Goal: Task Accomplishment & Management: Use online tool/utility

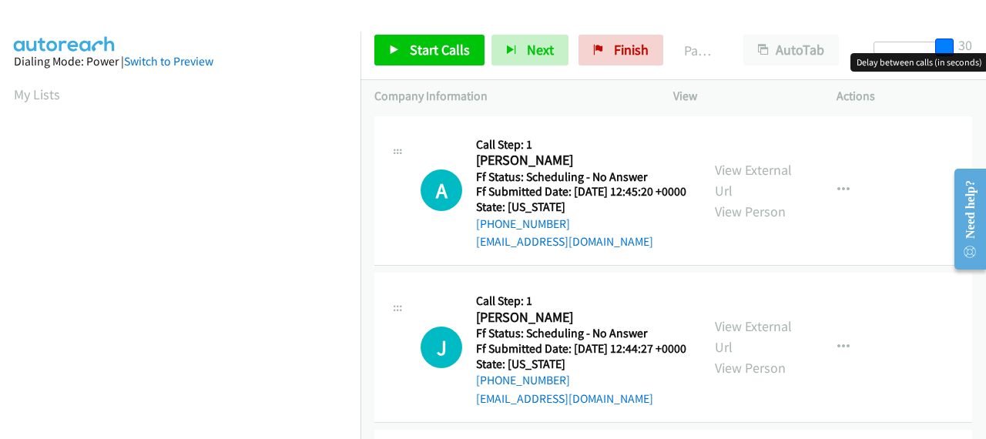
drag, startPoint x: 885, startPoint y: 42, endPoint x: 985, endPoint y: 49, distance: 99.5
click at [985, 49] on div "Start Calls Pause Next Finish Paused AutoTab AutoTab 30" at bounding box center [672, 50] width 625 height 59
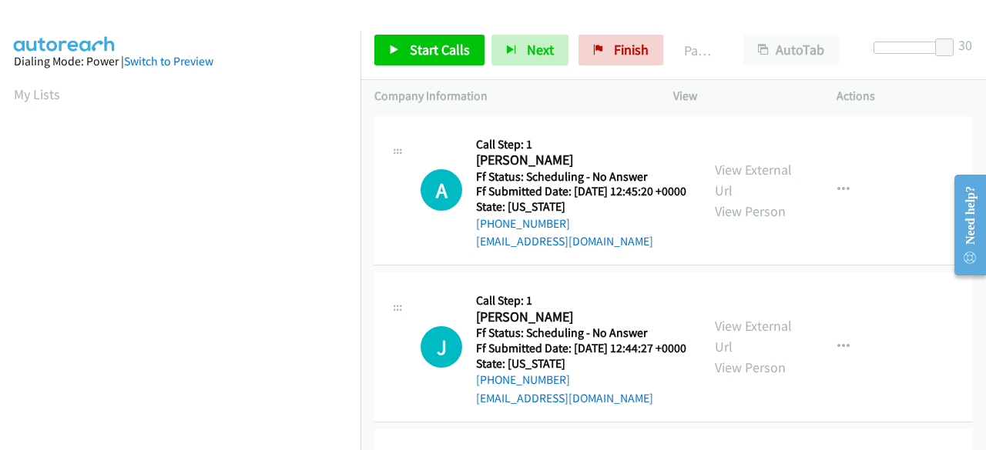
click at [900, 266] on div "A Callback Scheduled Call Step: 1 Andrea Kosydor America/Chicago Ff Status: Sch…" at bounding box center [672, 191] width 597 height 150
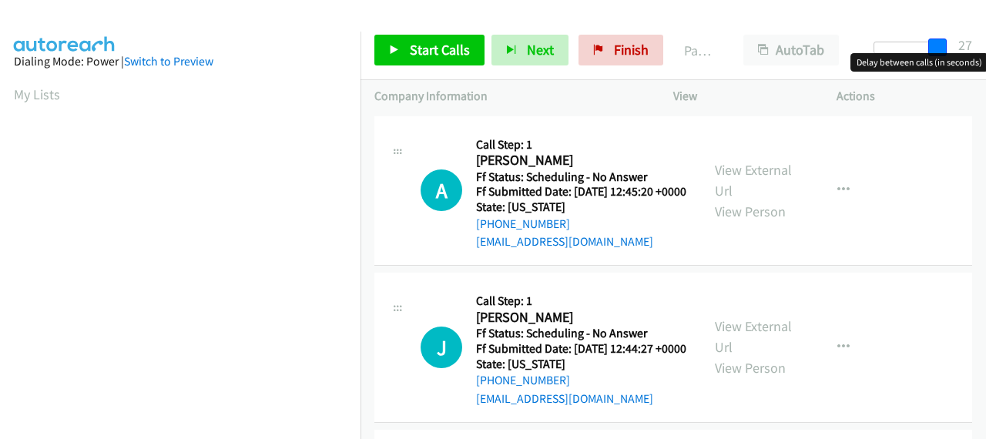
drag, startPoint x: 884, startPoint y: 45, endPoint x: 947, endPoint y: 46, distance: 63.1
click at [947, 46] on div at bounding box center [908, 54] width 99 height 24
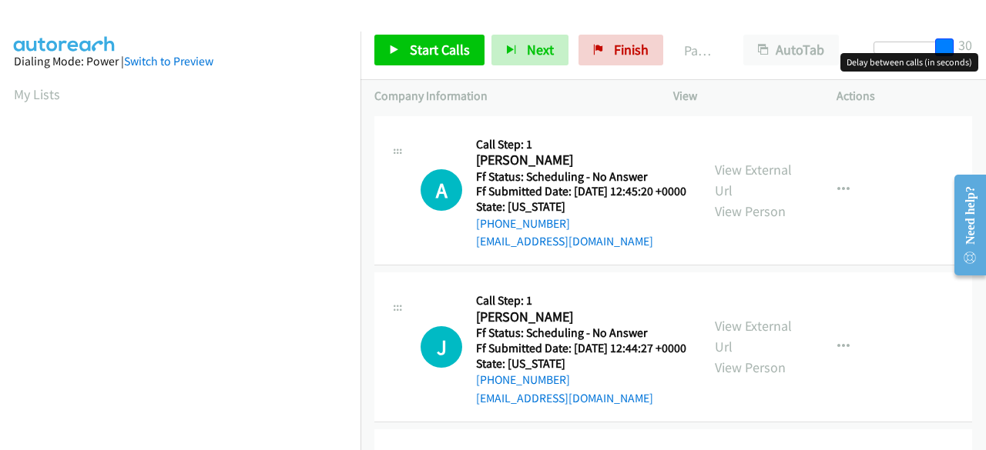
drag, startPoint x: 946, startPoint y: 43, endPoint x: 985, endPoint y: 45, distance: 38.6
click at [985, 45] on div "Start Calls Pause Next Finish Paused AutoTab AutoTab 30" at bounding box center [672, 50] width 625 height 59
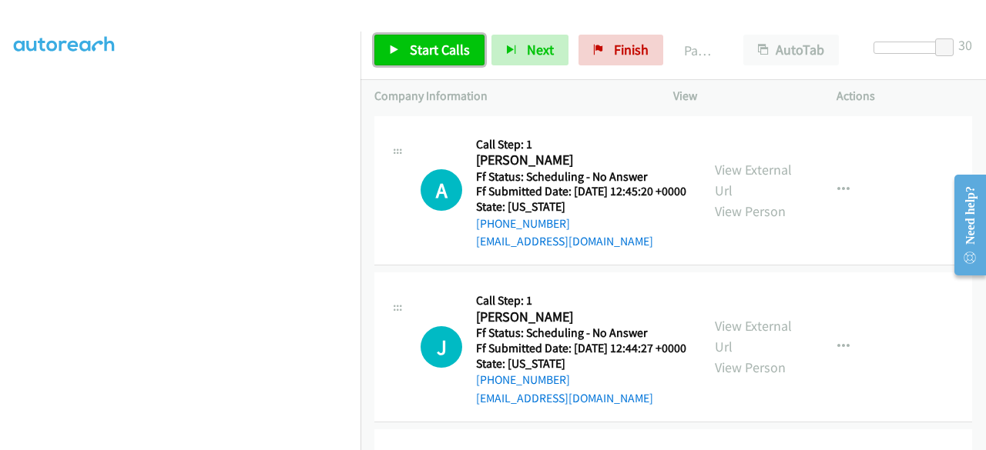
click at [441, 52] on span "Start Calls" at bounding box center [440, 50] width 60 height 18
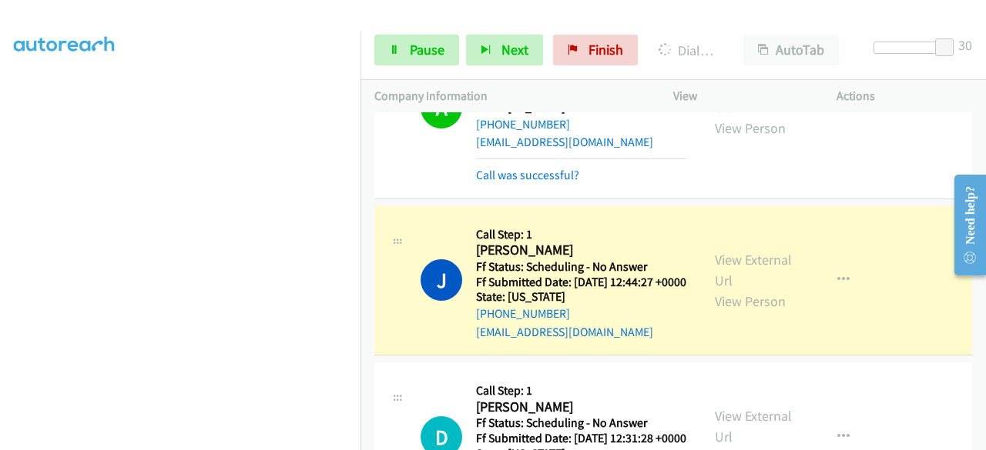
scroll to position [154, 0]
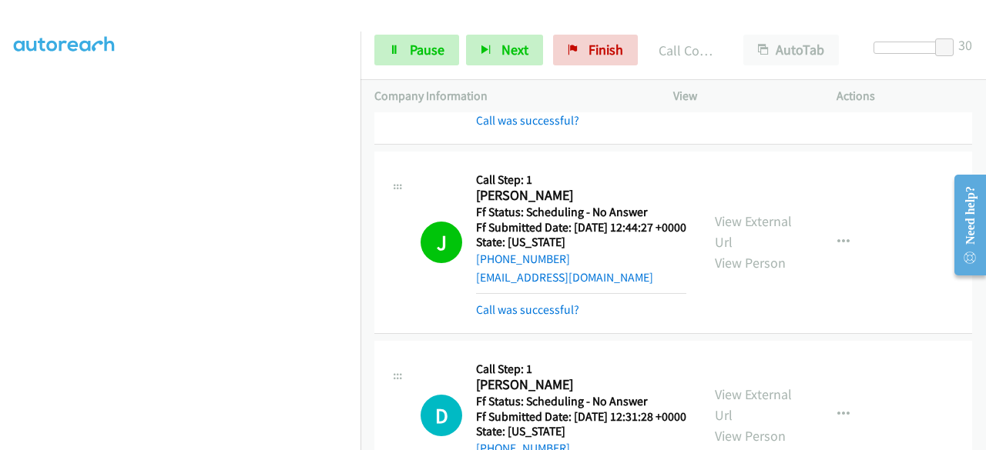
drag, startPoint x: 749, startPoint y: 227, endPoint x: 798, endPoint y: 211, distance: 51.1
click at [798, 206] on div "View External Url View Person View External Url Email Schedule/Manage Callback …" at bounding box center [789, 243] width 177 height 154
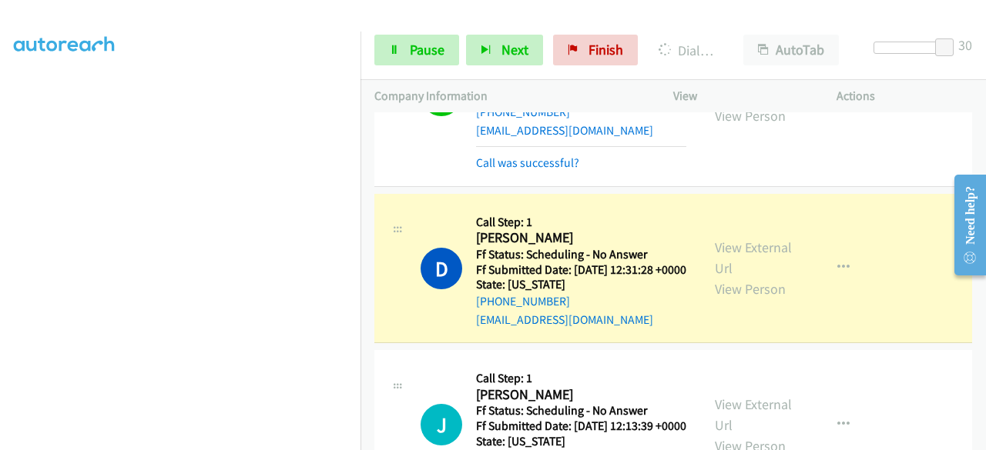
scroll to position [308, 0]
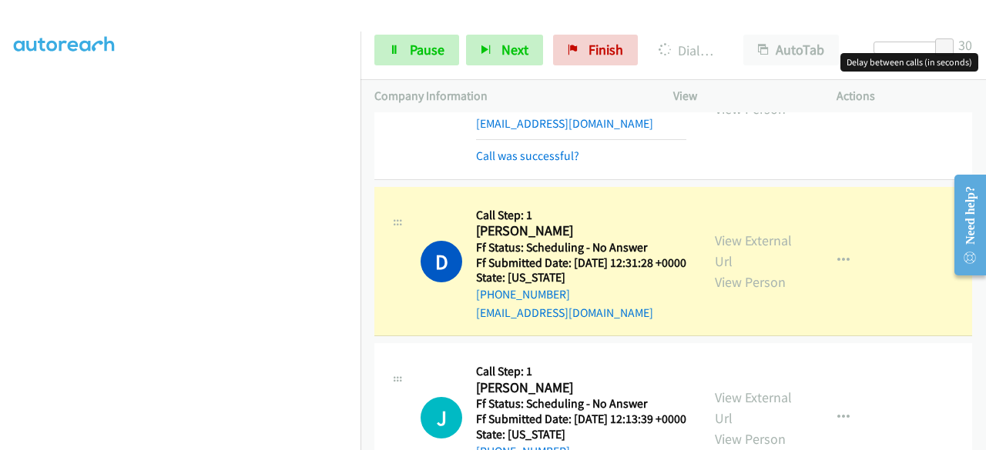
click at [922, 48] on div at bounding box center [908, 48] width 71 height 12
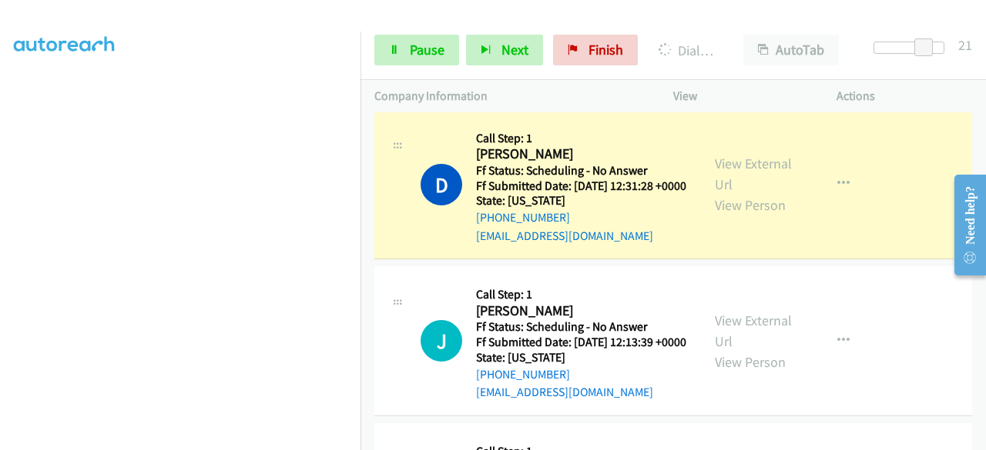
scroll to position [539, 0]
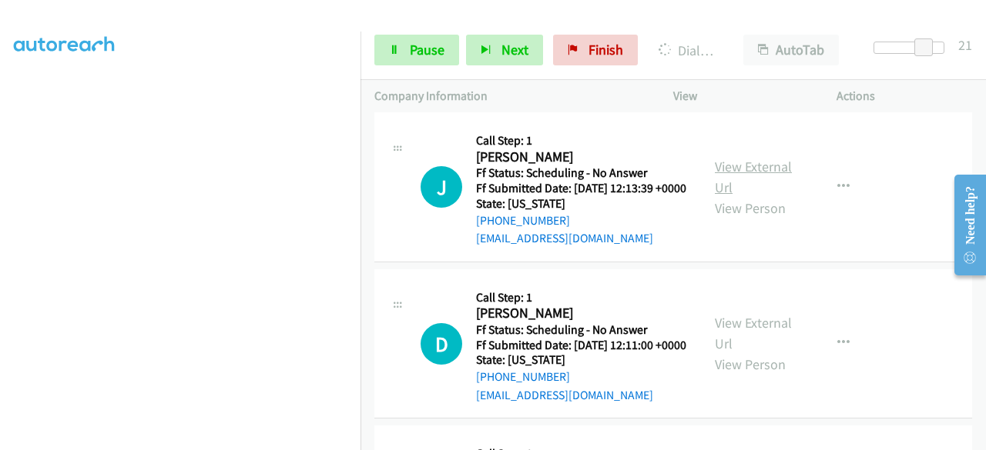
drag, startPoint x: 731, startPoint y: 230, endPoint x: 773, endPoint y: 213, distance: 44.9
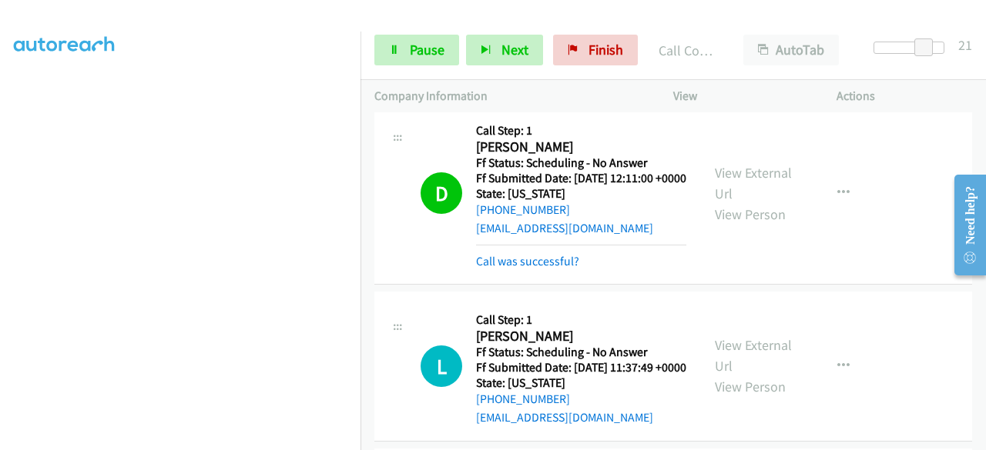
scroll to position [770, 0]
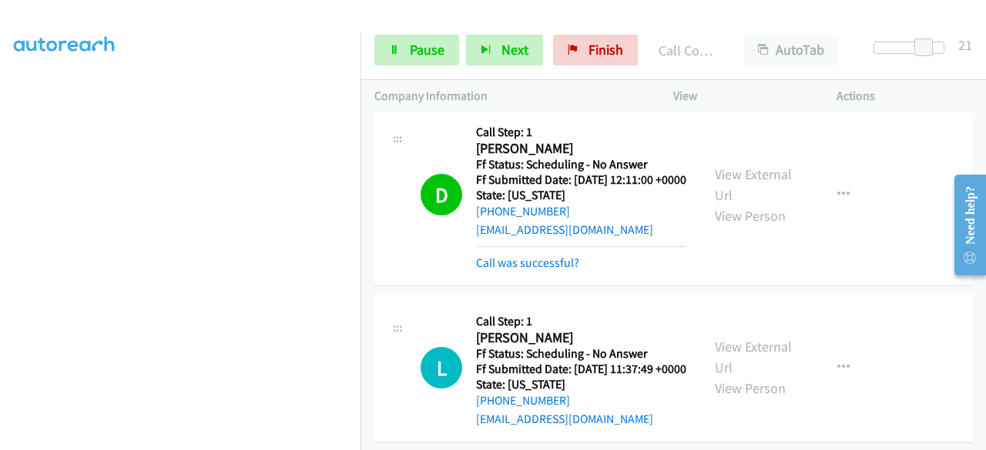
drag, startPoint x: 728, startPoint y: 247, endPoint x: 658, endPoint y: 338, distance: 115.2
click at [658, 273] on div "Call was successful?" at bounding box center [581, 263] width 210 height 18
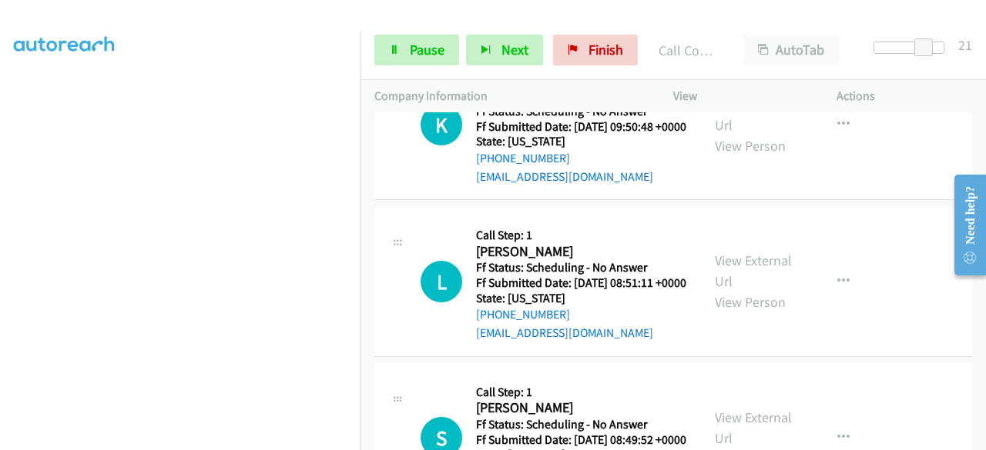
scroll to position [1925, 0]
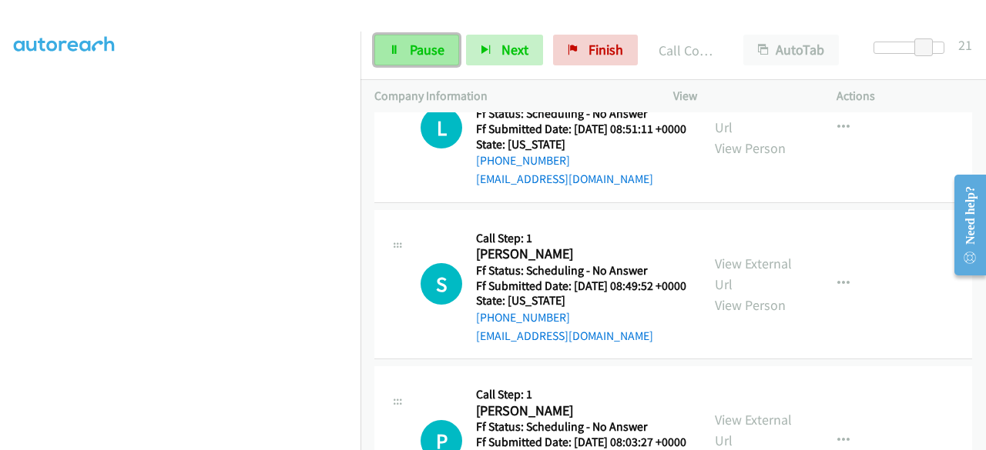
click at [429, 53] on span "Pause" at bounding box center [427, 50] width 35 height 18
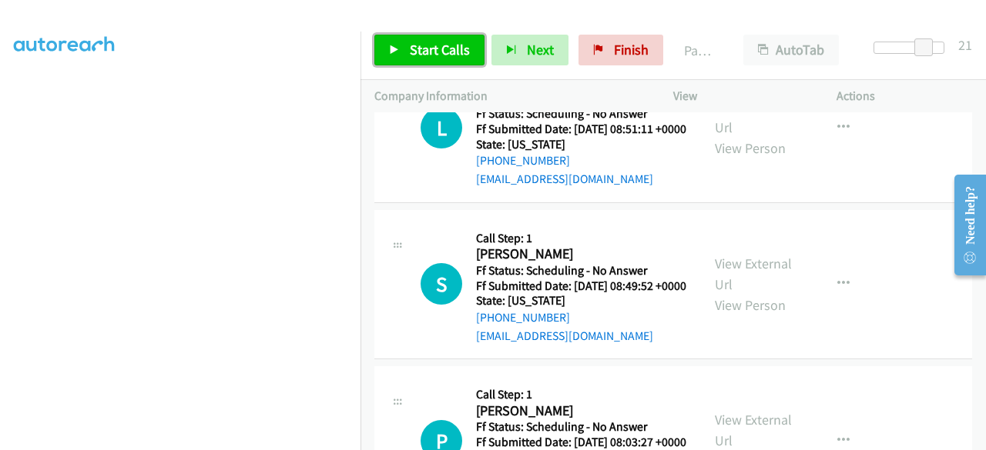
click at [411, 50] on span "Start Calls" at bounding box center [440, 50] width 60 height 18
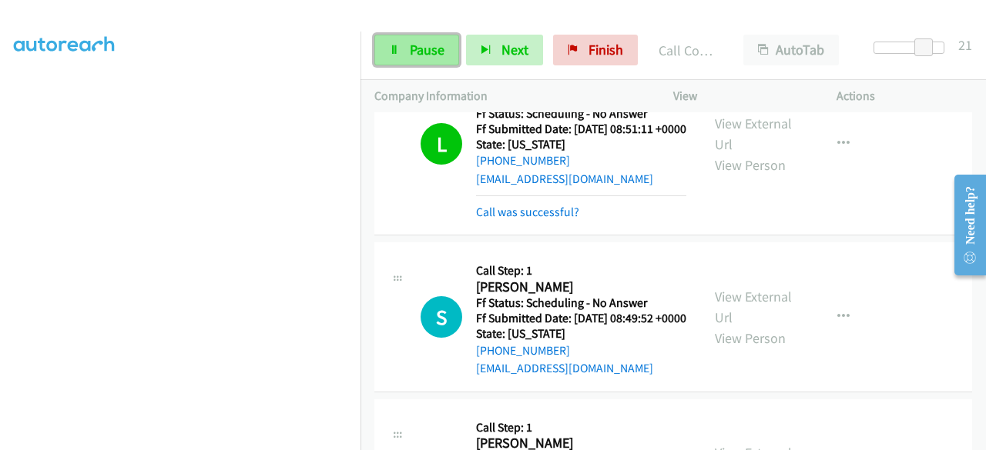
click at [417, 47] on span "Pause" at bounding box center [427, 50] width 35 height 18
